Goal: Task Accomplishment & Management: Complete application form

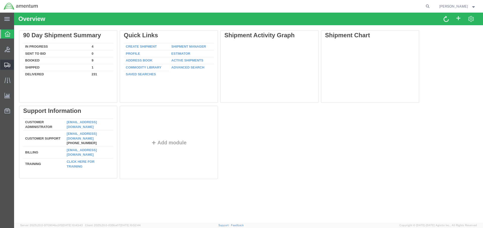
click at [0, 0] on span "Create Shipment" at bounding box center [0, 0] width 0 height 0
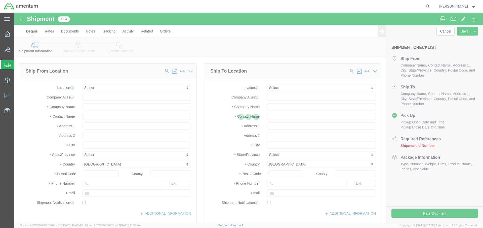
select select
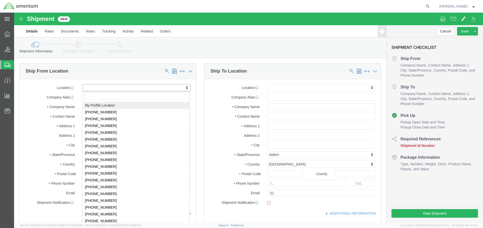
click body "Shipment New Details Rates Documents Notes Tracking Activity Related Orders Can…"
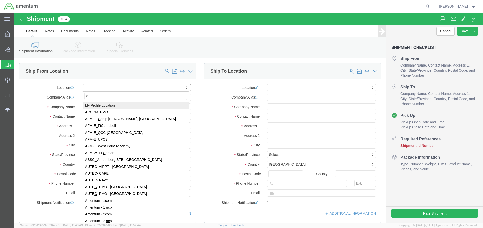
type input "ca"
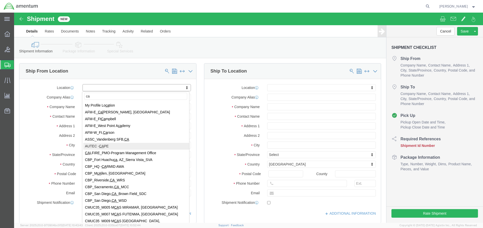
select select "53954"
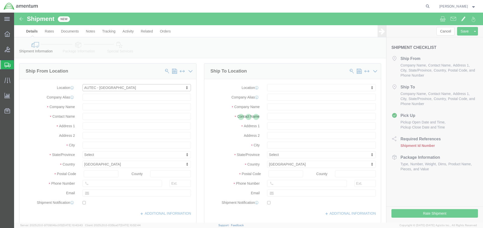
select select "FL"
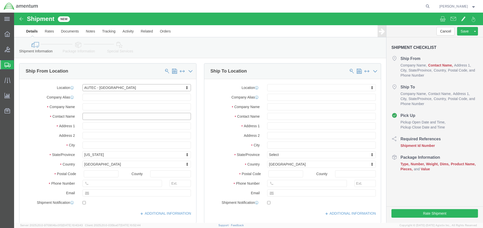
click input "text"
click input "[PERSON_NAME]"
type input "[PERSON_NAME]"
type input "[GEOGRAPHIC_DATA]"
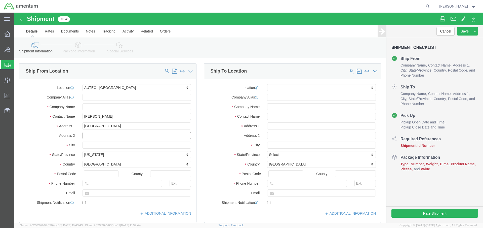
type input "Bldg 1063, Door E"
click input "text"
click div "Location My Profile Location [PHONE_NUMBER] [PHONE_NUMBER] [PHONE_NUMBER] [PHON…"
click input "text"
click input "[PERSON_NAME]"
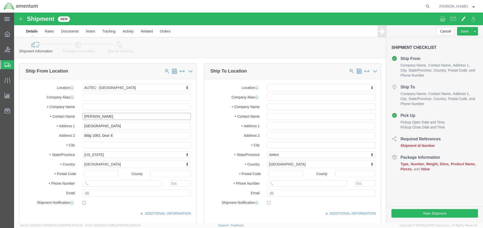
type input "[PERSON_NAME]"
type input "Cape Canaveral"
drag, startPoint x: 91, startPoint y: 105, endPoint x: 62, endPoint y: 103, distance: 29.0
click input "[PERSON_NAME]"
click input "text"
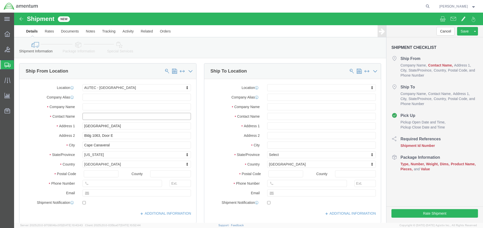
click input "text"
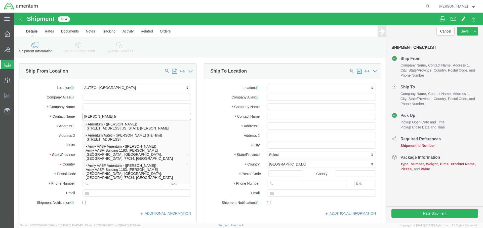
type input "[PERSON_NAME]"
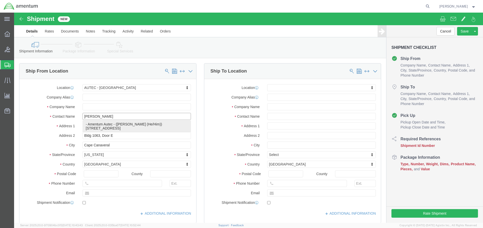
click p "- Amentum Autec - ([PERSON_NAME] (He/Him)) [STREET_ADDRESS]"
select select
select select "FL"
